Goal: Task Accomplishment & Management: Use online tool/utility

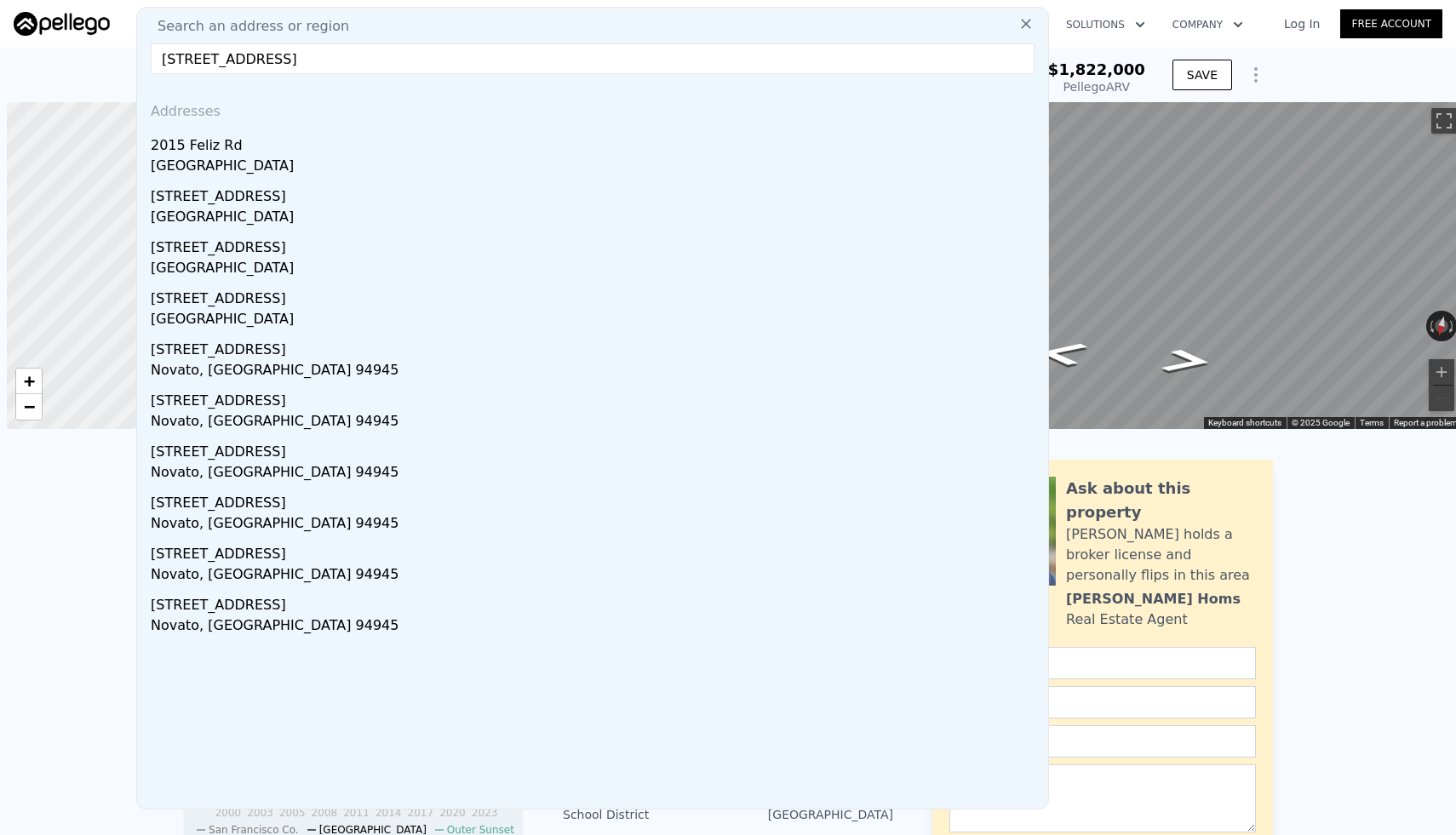
click at [485, 57] on input "[STREET_ADDRESS]" at bounding box center [592, 59] width 883 height 31
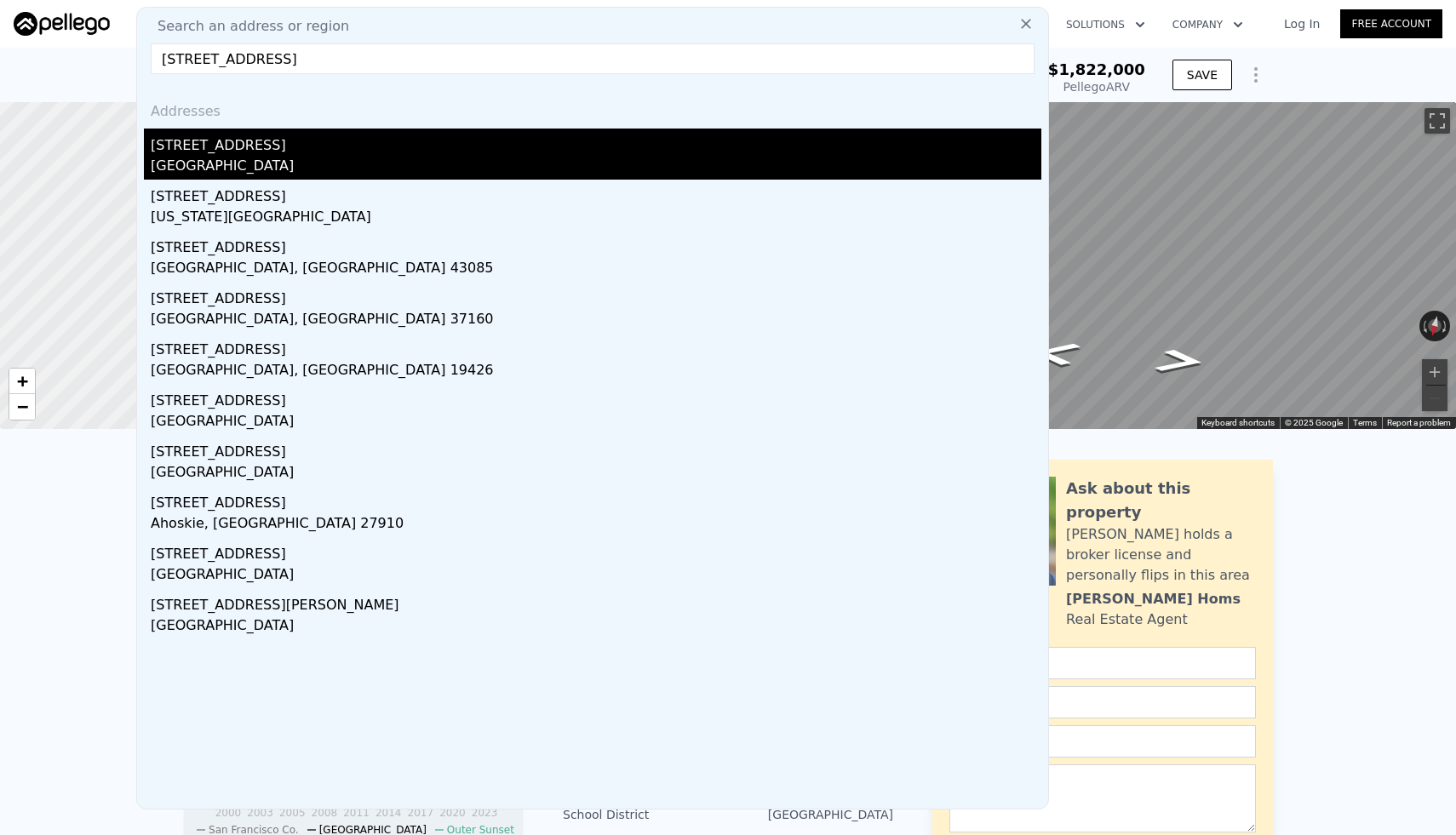
type input "[STREET_ADDRESS]"
click at [487, 168] on div "[GEOGRAPHIC_DATA]" at bounding box center [596, 168] width 891 height 24
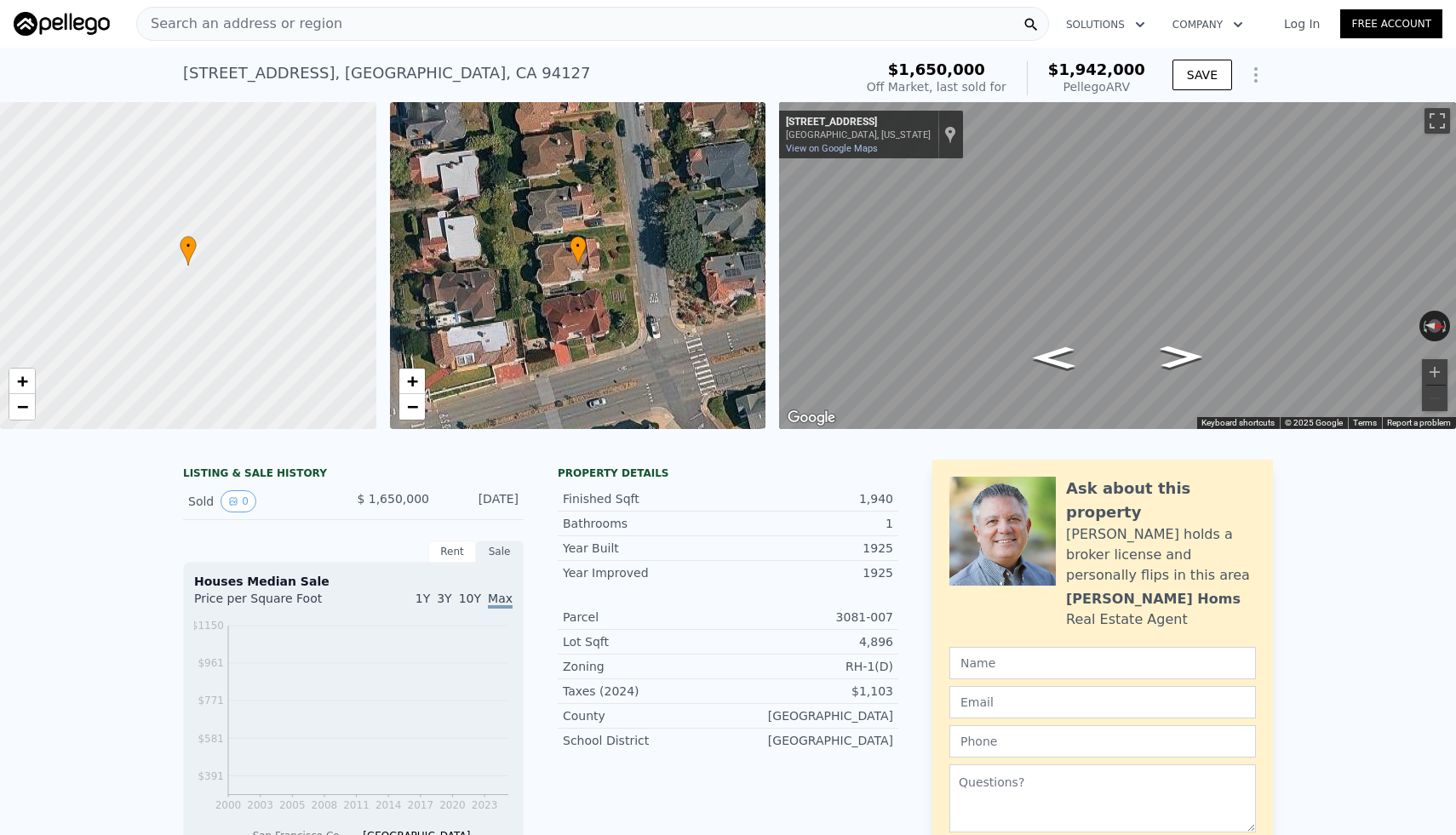
click at [1351, 545] on div "LISTING & SALE HISTORY Sold 0 $ 1,650,000 [DATE] Rent Sale Rent over time Price…" at bounding box center [728, 707] width 1456 height 522
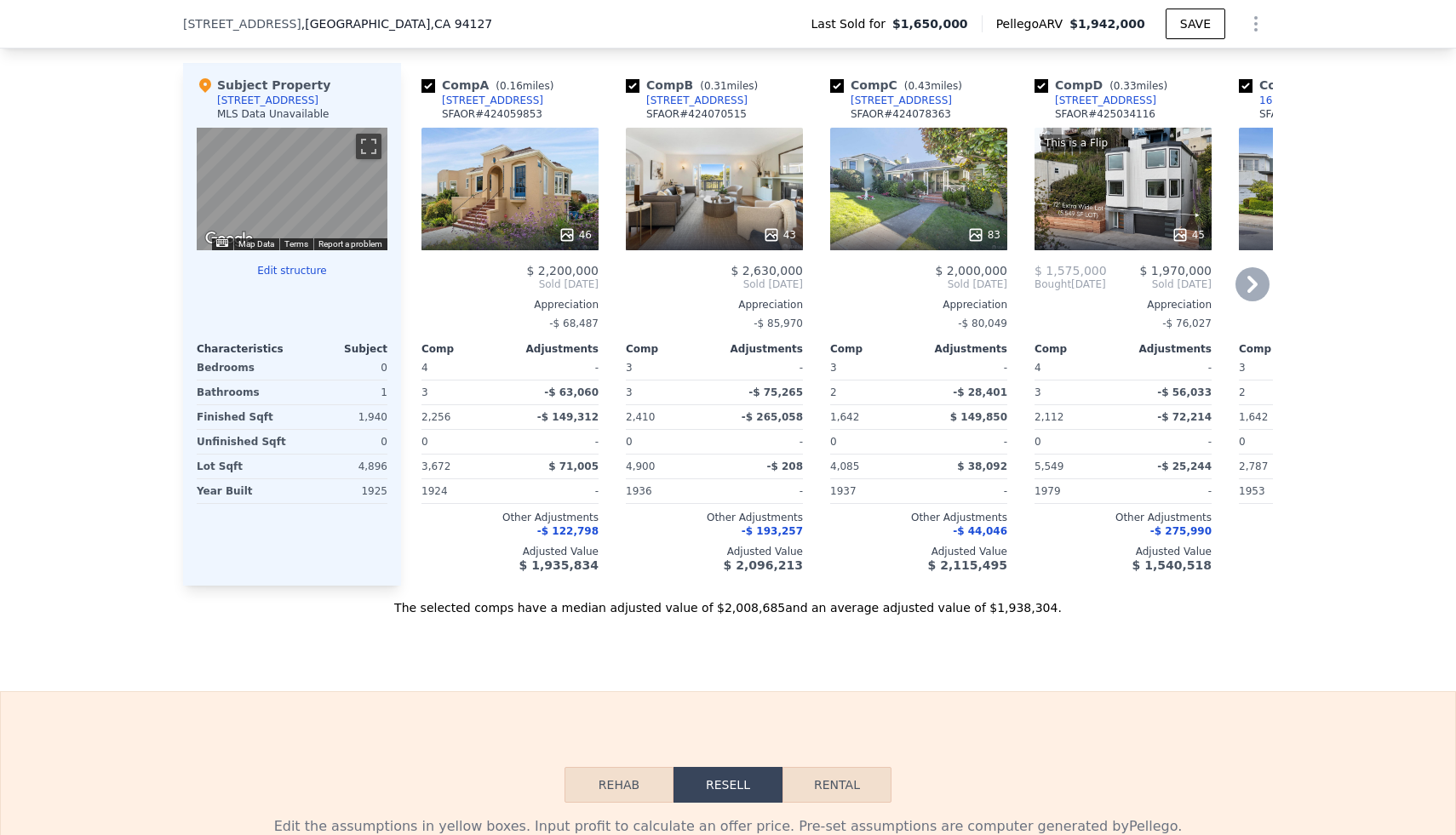
scroll to position [1352, 0]
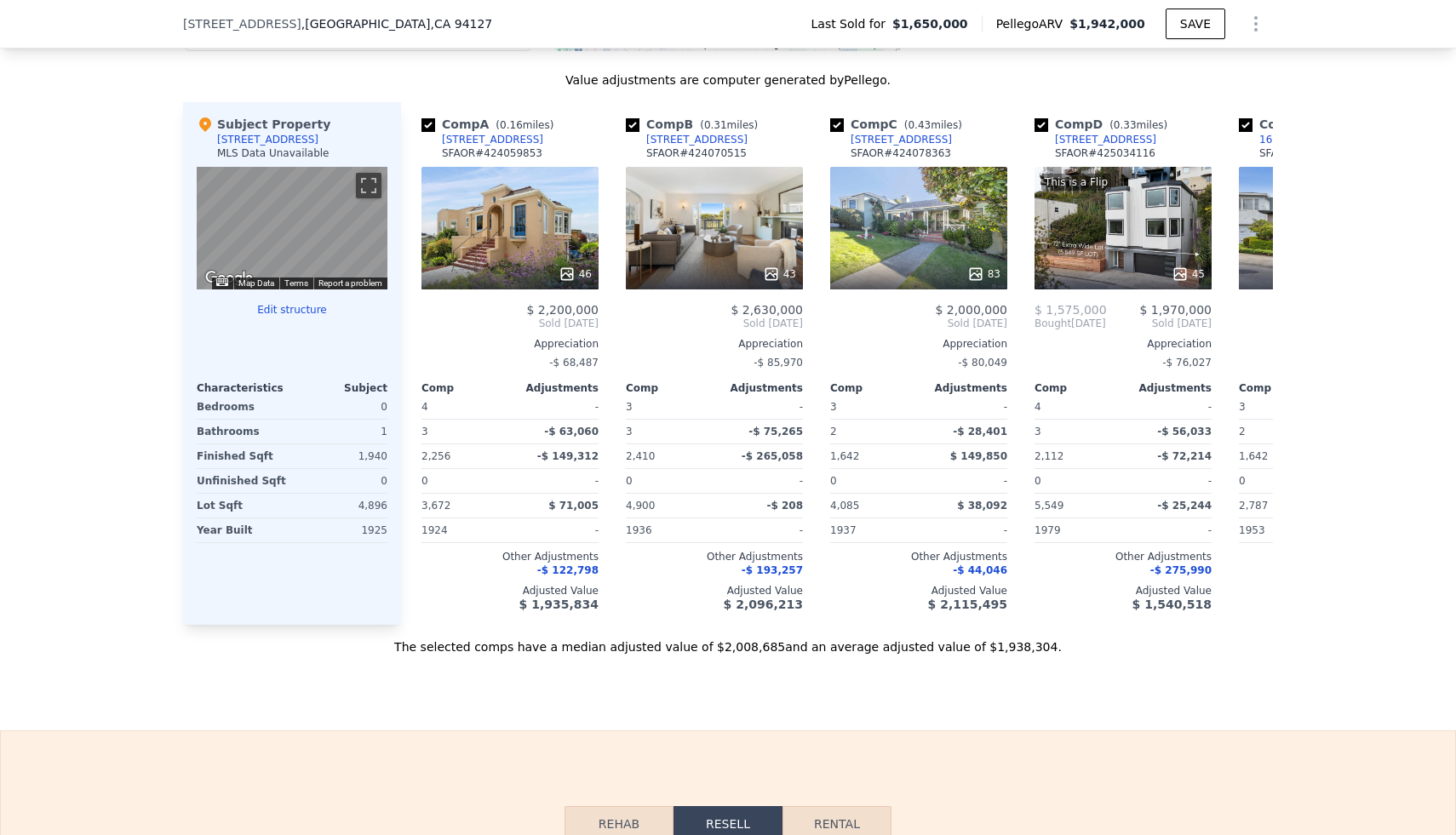
click at [311, 303] on button "Edit structure" at bounding box center [291, 310] width 191 height 14
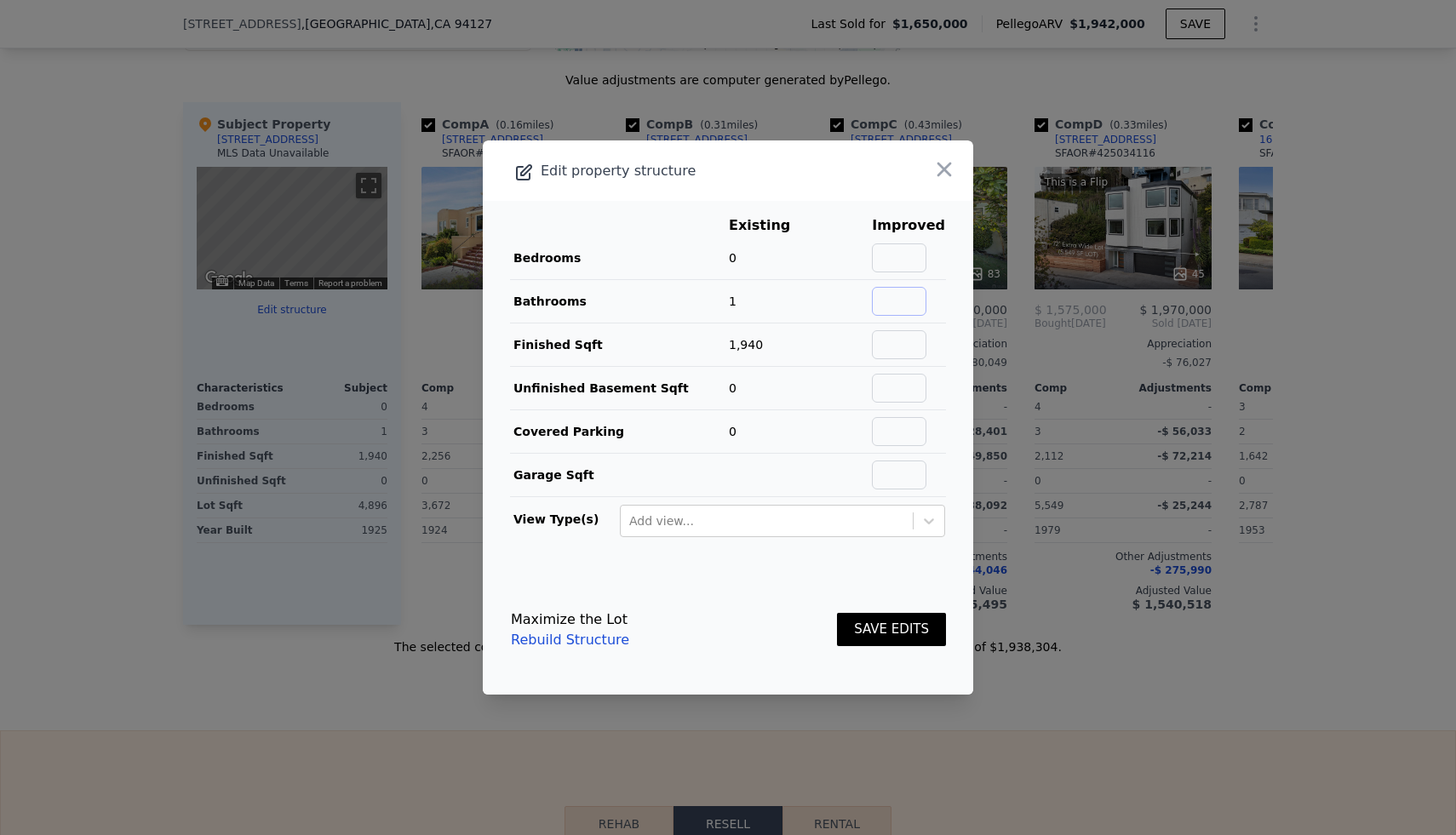
click at [910, 296] on input "text" at bounding box center [898, 301] width 55 height 29
type input "2"
click at [871, 620] on button "SAVE EDITS" at bounding box center [891, 629] width 109 height 34
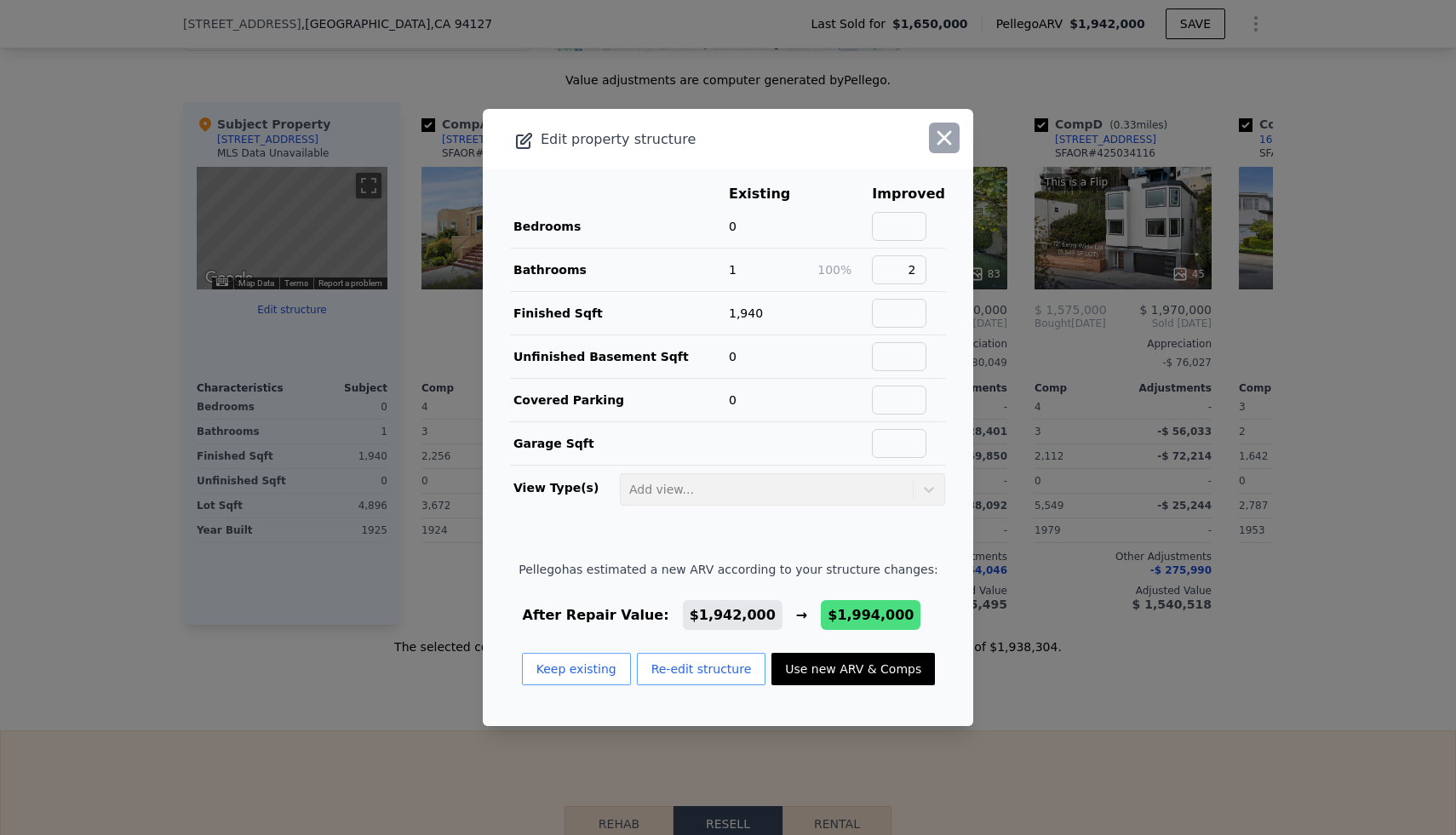
click at [947, 145] on icon "button" at bounding box center [944, 138] width 24 height 24
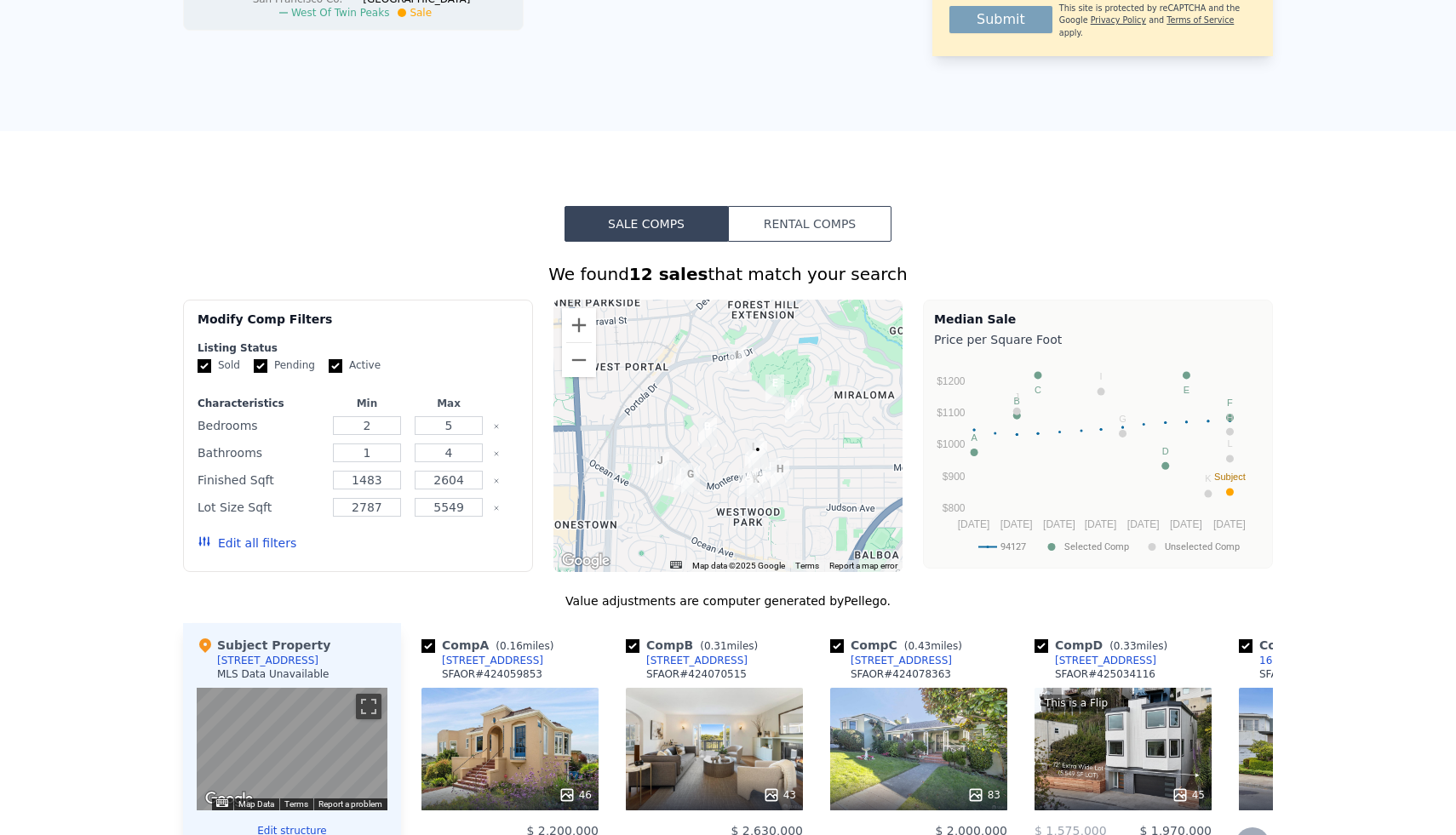
scroll to position [0, 0]
